Goal: Find specific page/section: Find specific page/section

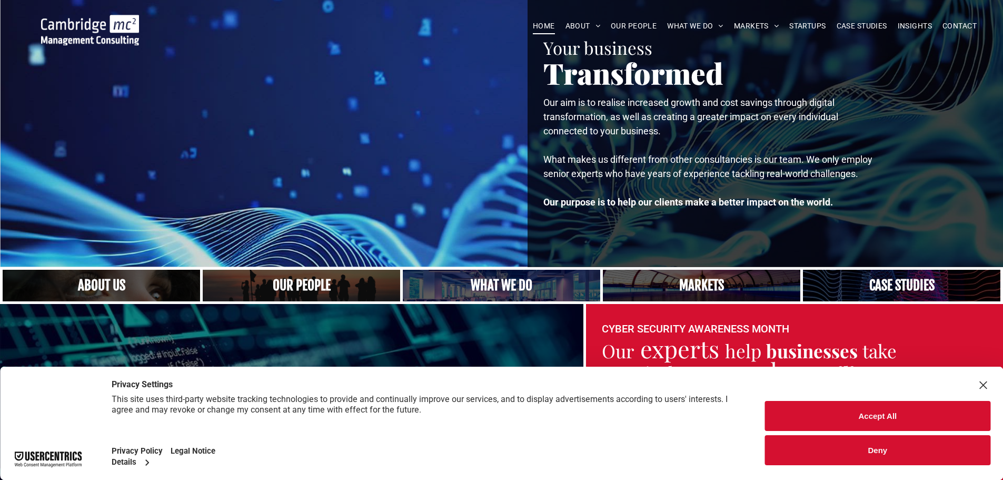
scroll to position [105, 0]
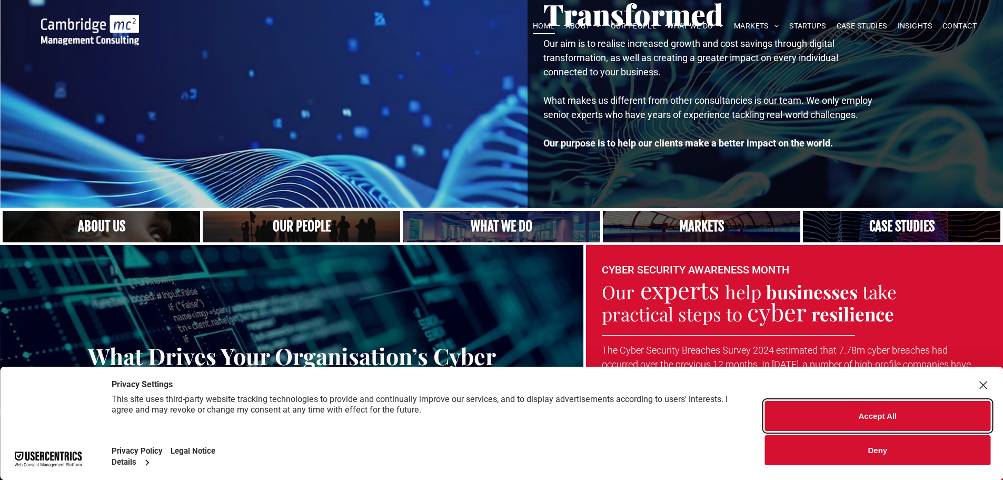
click at [912, 423] on button "Accept All" at bounding box center [877, 416] width 225 height 30
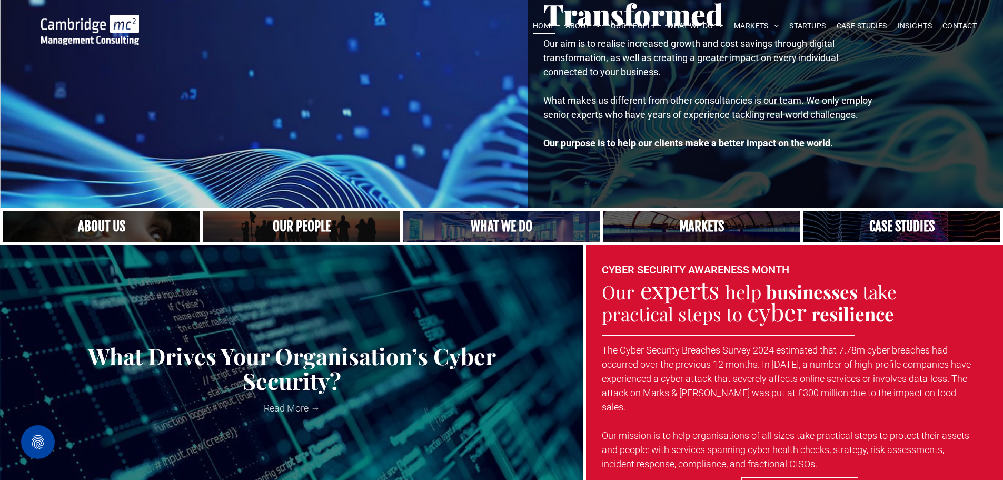
click at [946, 22] on span "CONTACT" at bounding box center [959, 26] width 34 height 16
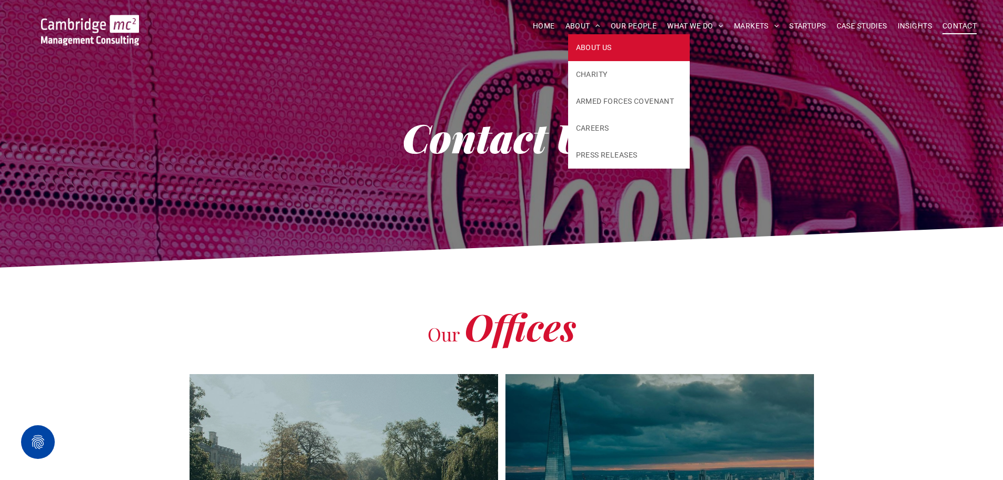
click at [593, 46] on span "ABOUT US" at bounding box center [594, 47] width 36 height 11
